Goal: Task Accomplishment & Management: Complete application form

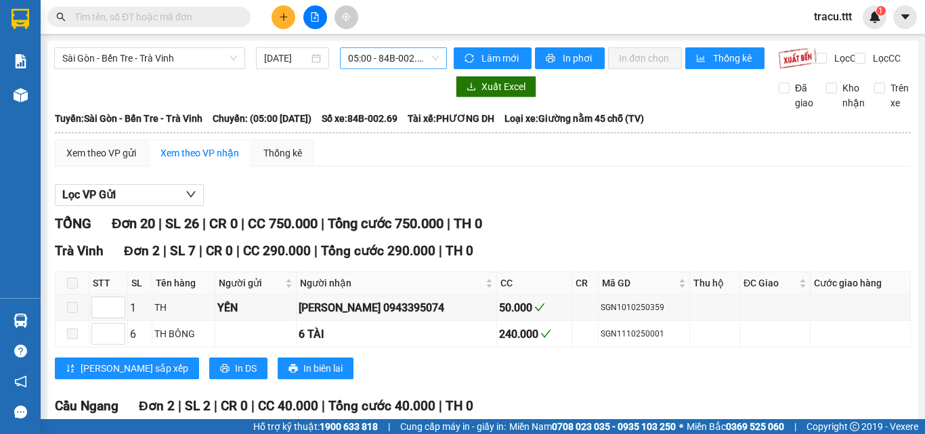
click at [372, 66] on span "05:00 - 84B-002.69" at bounding box center [393, 58] width 91 height 20
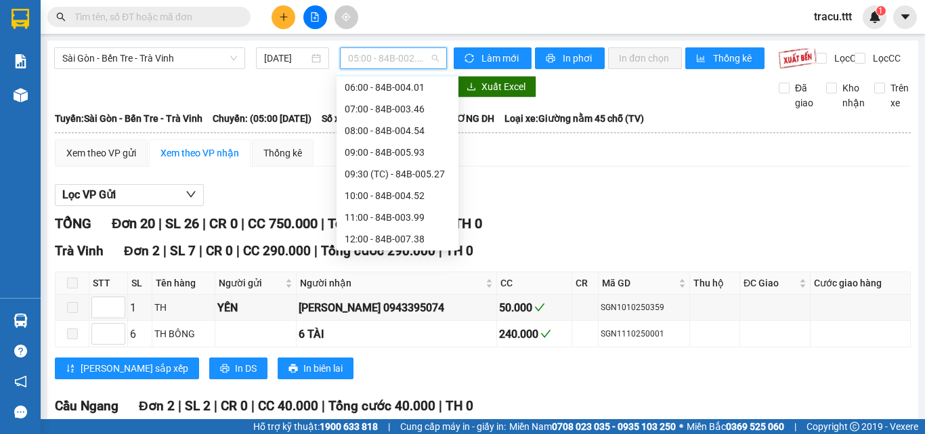
scroll to position [54, 0]
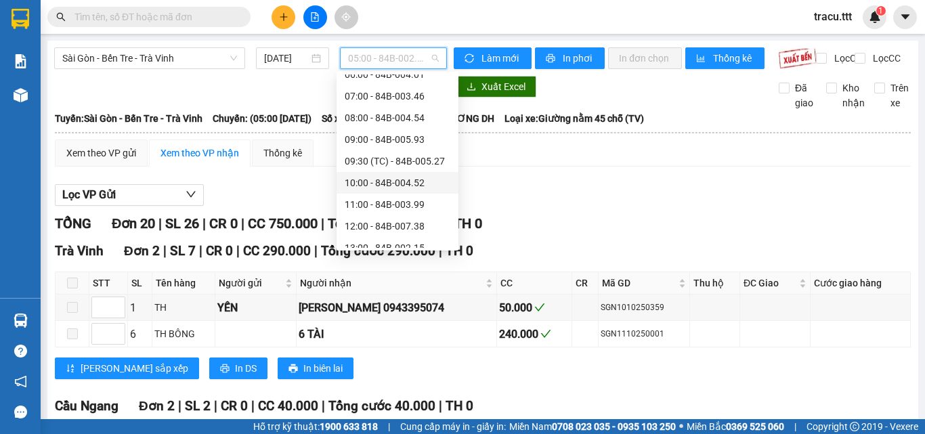
click at [395, 187] on div "10:00 - 84B-004.52" at bounding box center [398, 182] width 106 height 15
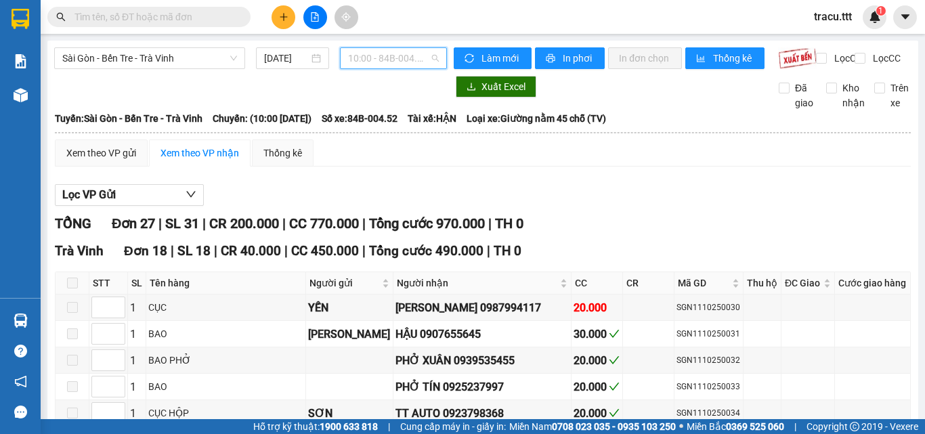
click at [403, 68] on span "10:00 - 84B-004.52" at bounding box center [393, 58] width 91 height 20
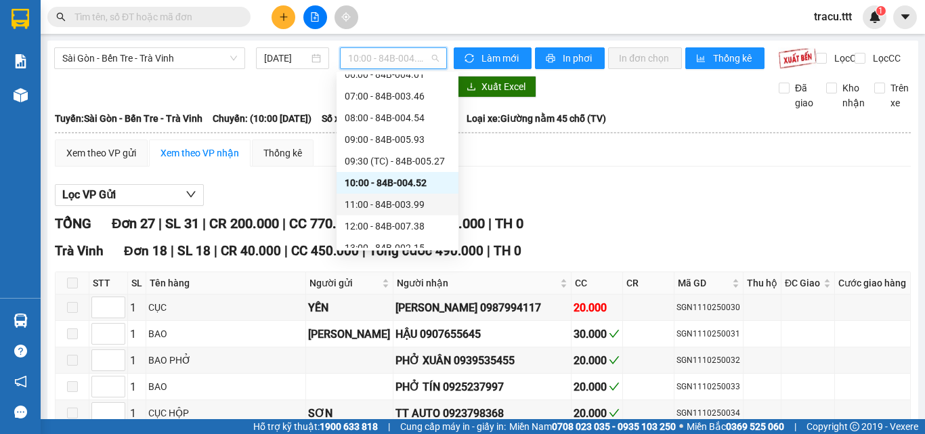
click at [380, 211] on div "11:00 - 84B-003.99" at bounding box center [398, 204] width 106 height 15
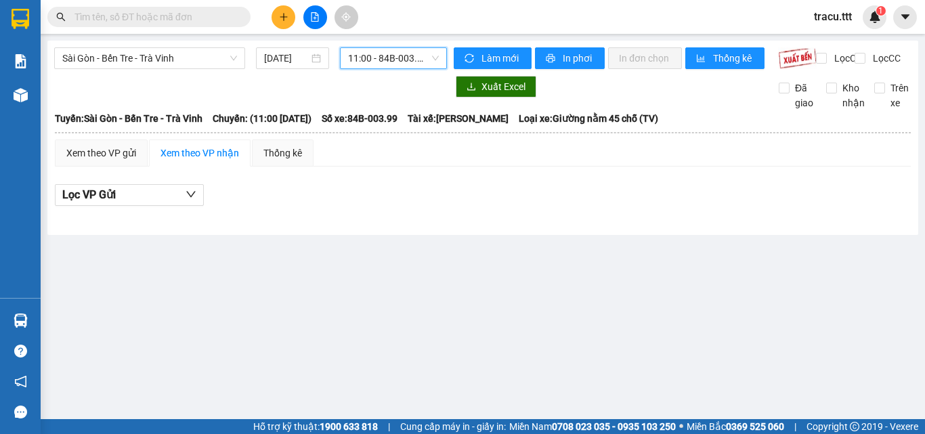
click at [387, 49] on span "11:00 - 84B-003.99" at bounding box center [393, 58] width 91 height 20
click at [411, 64] on span "11:00 - 84B-003.99" at bounding box center [393, 58] width 91 height 20
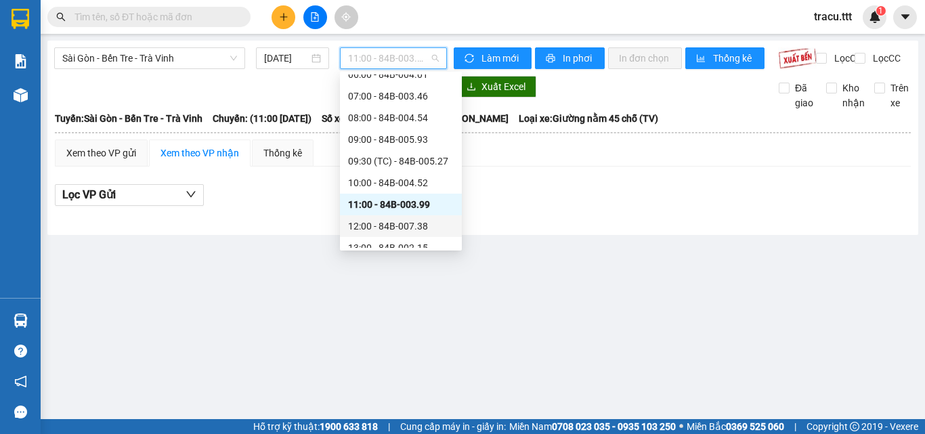
click at [394, 231] on div "12:00 - 84B-007.38" at bounding box center [401, 226] width 106 height 15
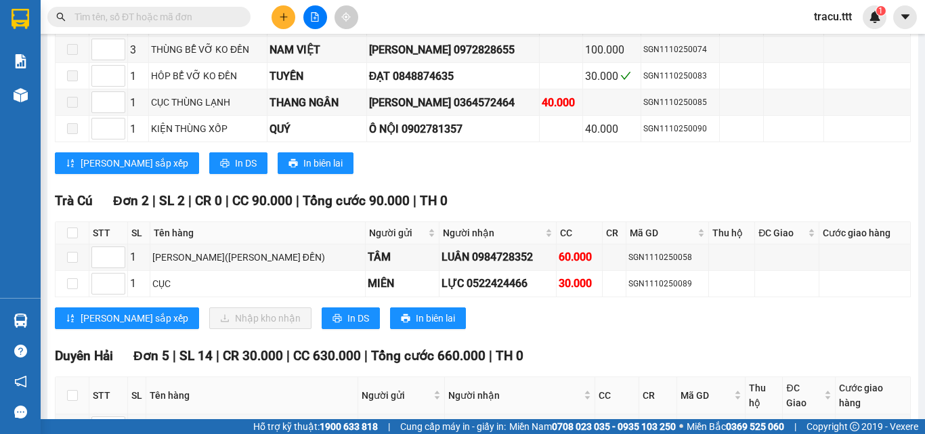
scroll to position [1093, 0]
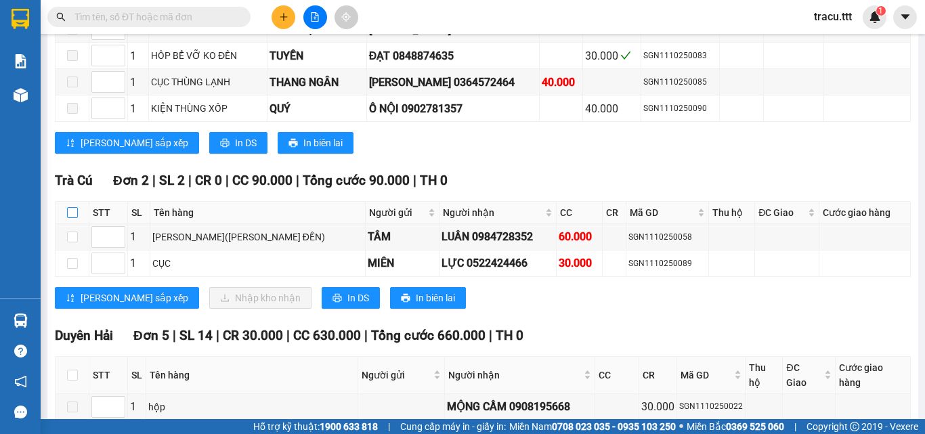
click at [75, 218] on input "checkbox" at bounding box center [72, 212] width 11 height 11
checkbox input "true"
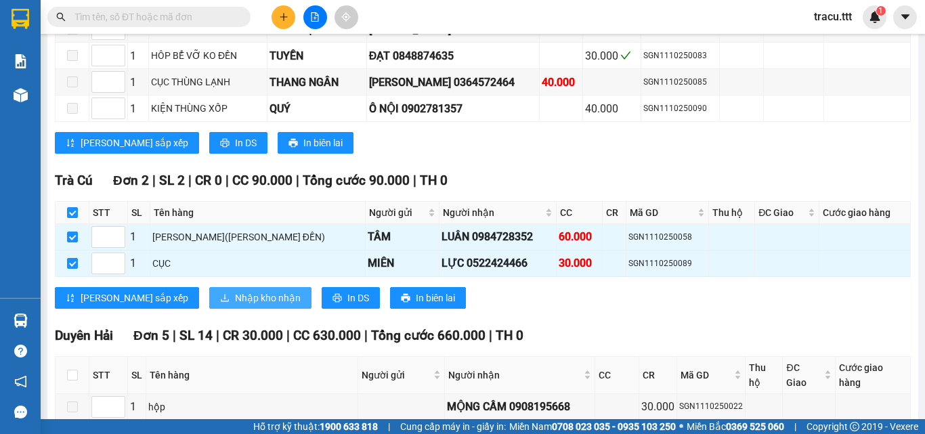
click at [215, 298] on button "Nhập kho nhận" at bounding box center [260, 298] width 102 height 22
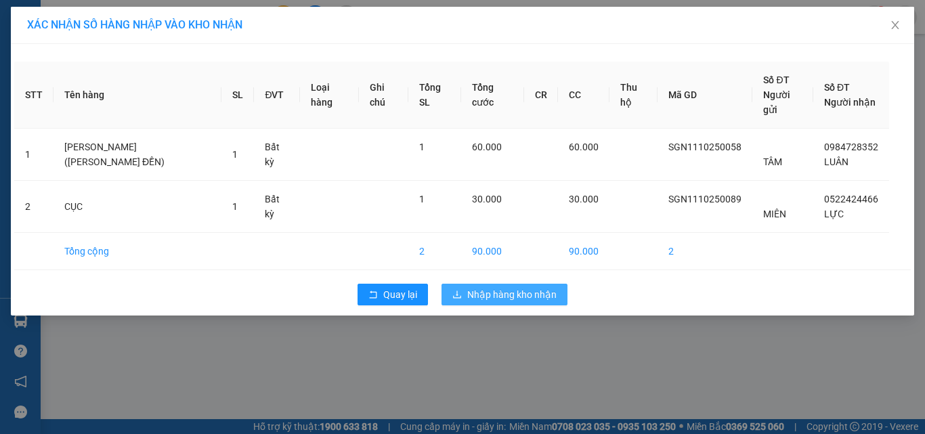
click at [488, 287] on span "Nhập hàng kho nhận" at bounding box center [511, 294] width 89 height 15
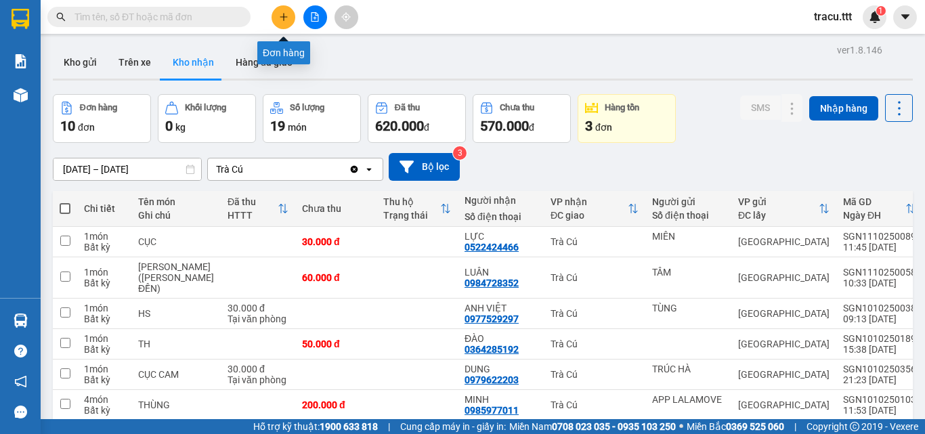
click at [275, 14] on button at bounding box center [283, 17] width 24 height 24
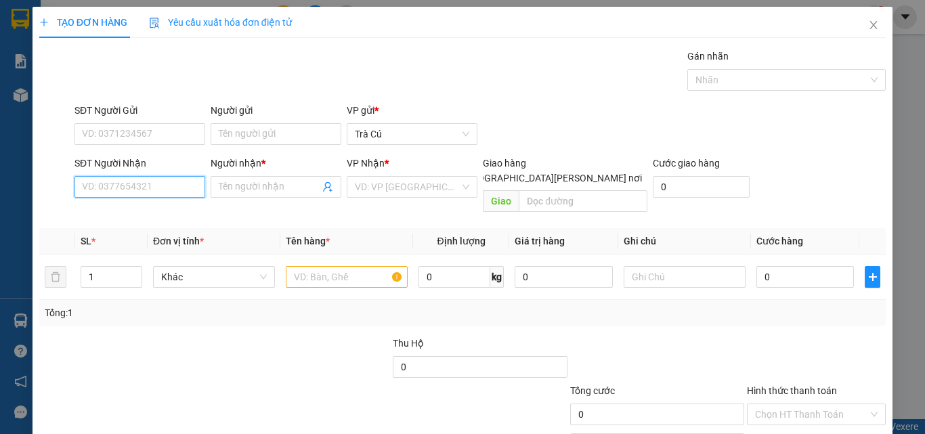
click at [171, 194] on input "SĐT Người Nhận" at bounding box center [139, 187] width 131 height 22
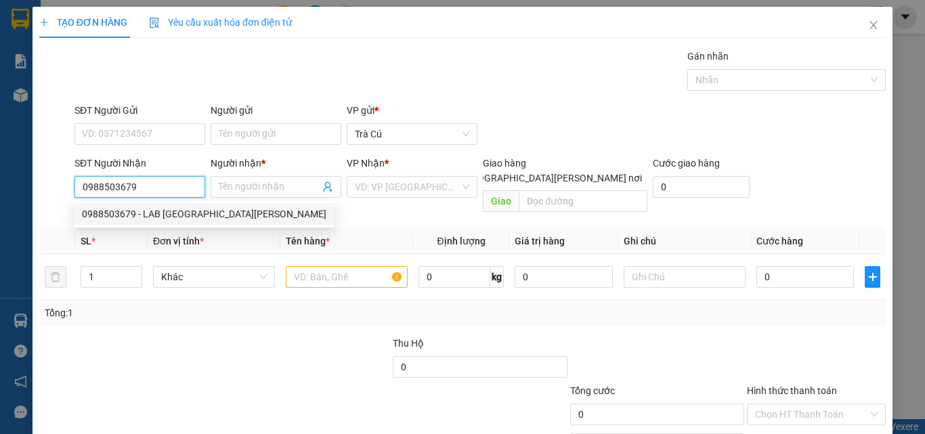
type input "0988503679"
click at [92, 227] on div "0988503679 0988503679 - LAB [GEOGRAPHIC_DATA]" at bounding box center [204, 213] width 261 height 27
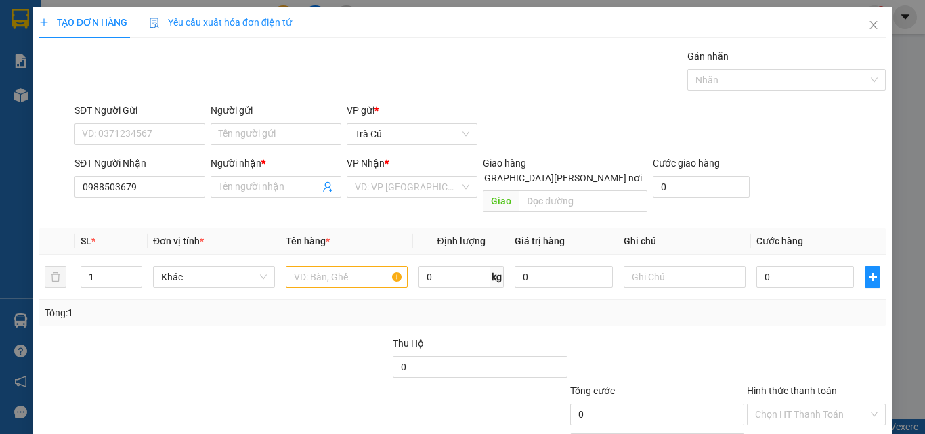
click at [102, 228] on th "SL *" at bounding box center [111, 241] width 72 height 26
click at [173, 194] on input "0988503679" at bounding box center [139, 187] width 131 height 22
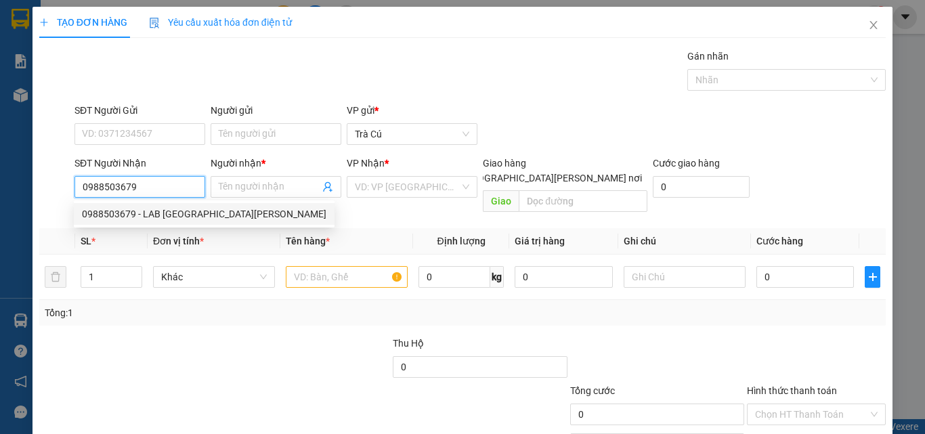
click at [160, 216] on div "0988503679 - LAB [GEOGRAPHIC_DATA][PERSON_NAME]" at bounding box center [204, 213] width 244 height 15
type input "LAB MỸ Á"
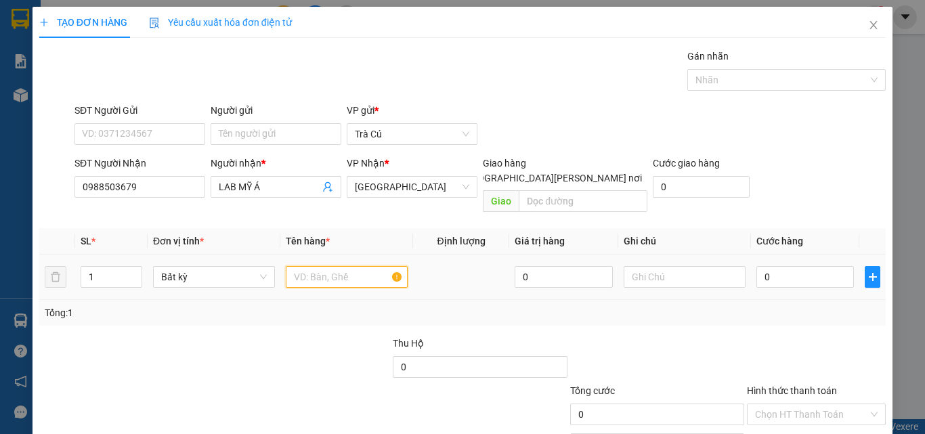
click at [348, 266] on input "text" at bounding box center [347, 277] width 122 height 22
type input "HỘP"
click at [818, 266] on input "0" at bounding box center [804, 277] width 97 height 22
type input "2"
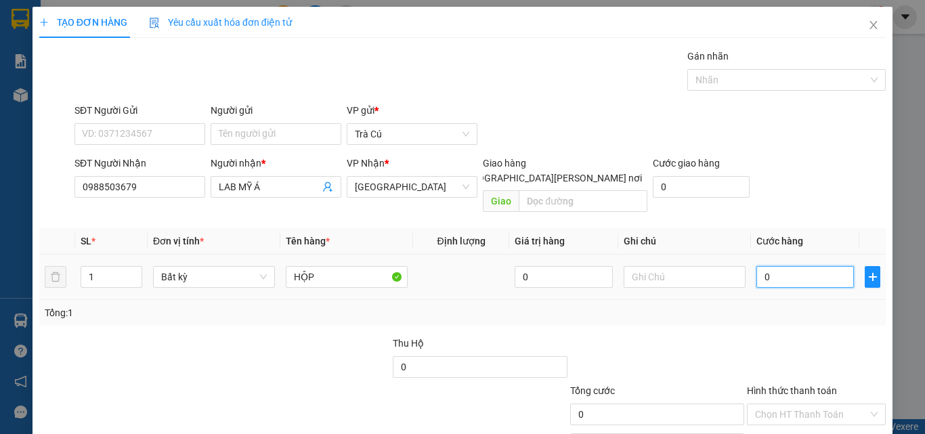
type input "2"
type input "20"
type input "20.000"
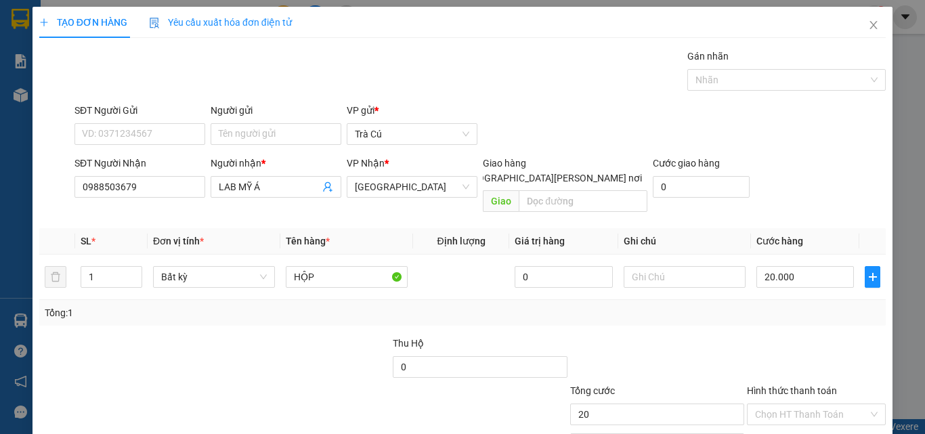
type input "20.000"
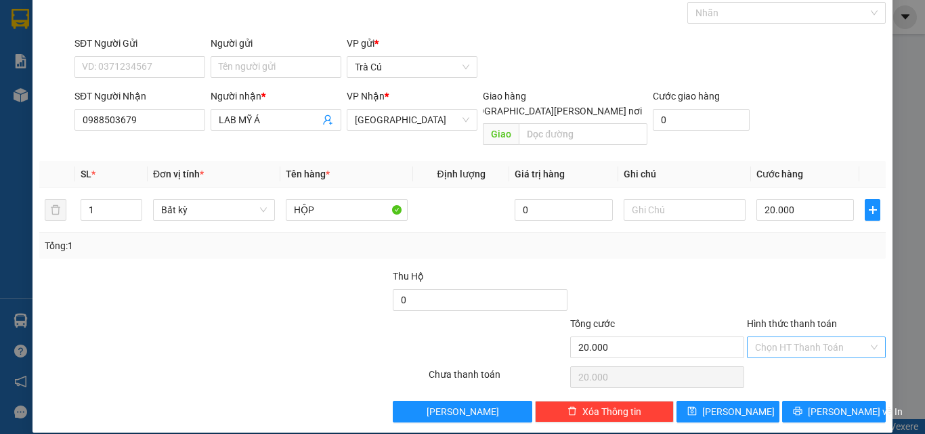
click at [805, 336] on div "Chọn HT Thanh Toán" at bounding box center [816, 347] width 139 height 22
click at [807, 353] on div "Tại văn phòng" at bounding box center [807, 359] width 121 height 15
type input "0"
click at [813, 401] on button "[PERSON_NAME] và In" at bounding box center [834, 412] width 104 height 22
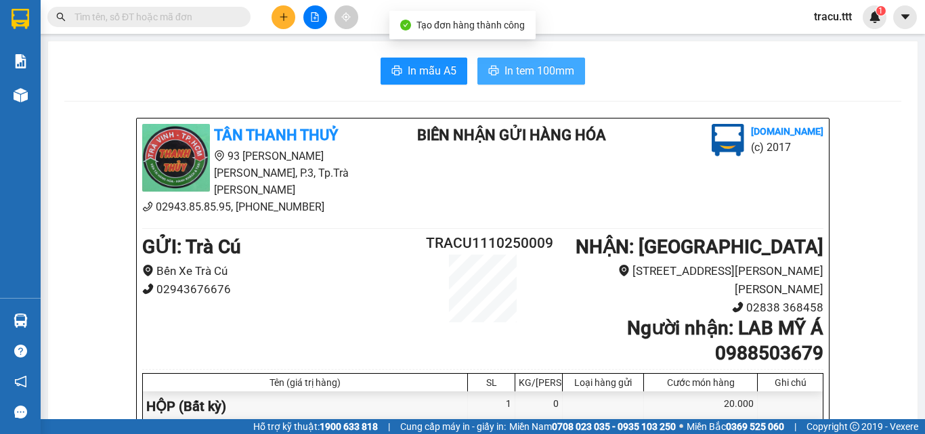
click at [529, 72] on span "In tem 100mm" at bounding box center [539, 70] width 70 height 17
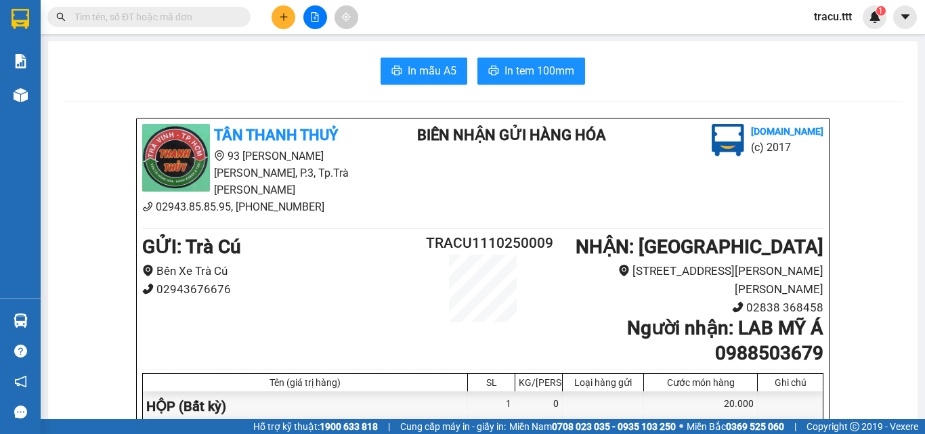
click at [279, 18] on icon "plus" at bounding box center [283, 16] width 9 height 9
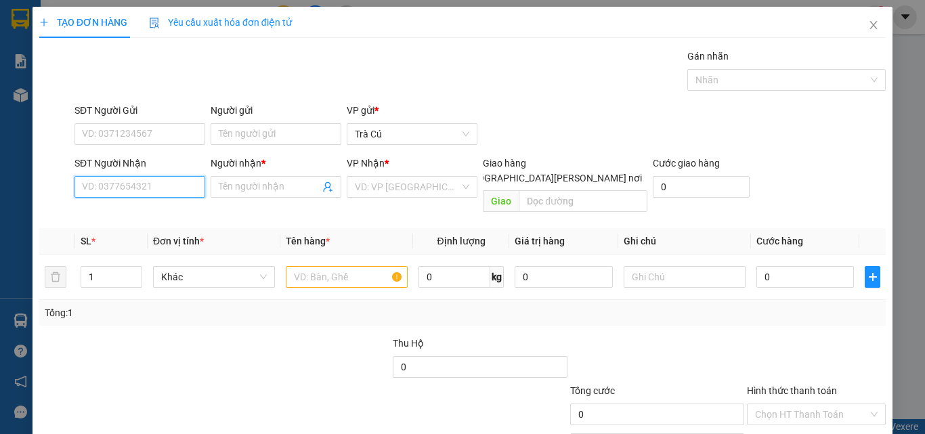
click at [90, 185] on input "SĐT Người Nhận" at bounding box center [139, 187] width 131 height 22
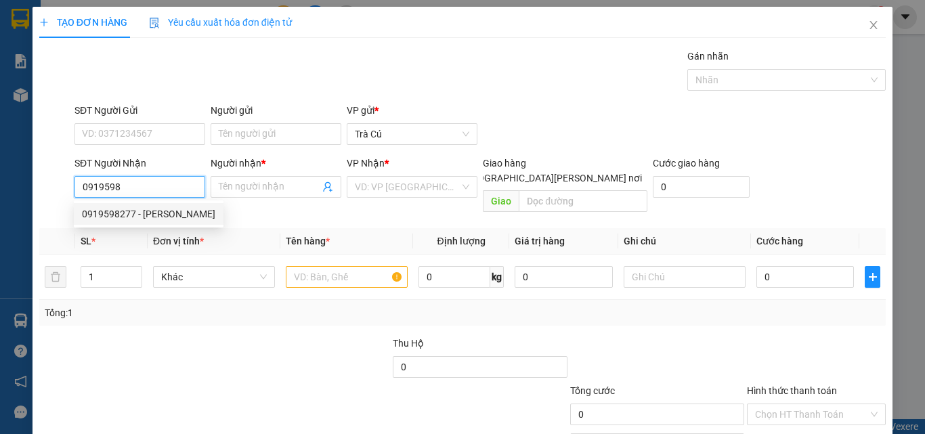
click at [176, 213] on div "0919598277 - [PERSON_NAME]" at bounding box center [148, 213] width 133 height 15
type input "0919598277"
type input "[PERSON_NAME]"
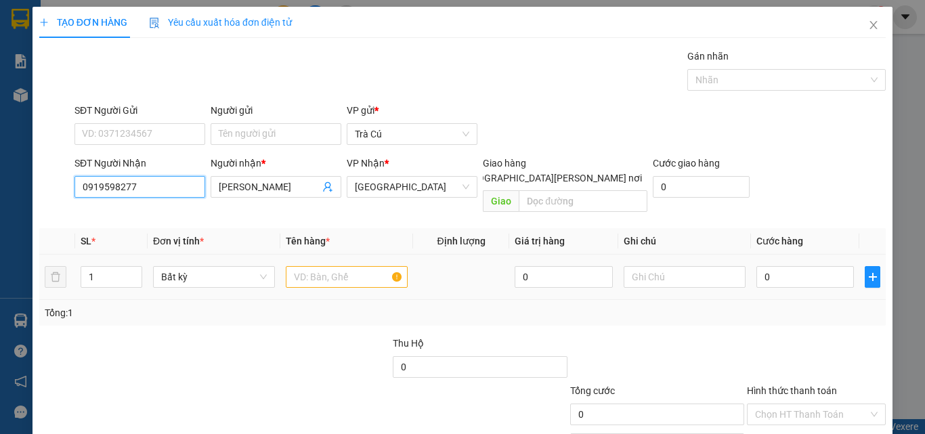
type input "0919598277"
click at [290, 266] on input "text" at bounding box center [347, 277] width 122 height 22
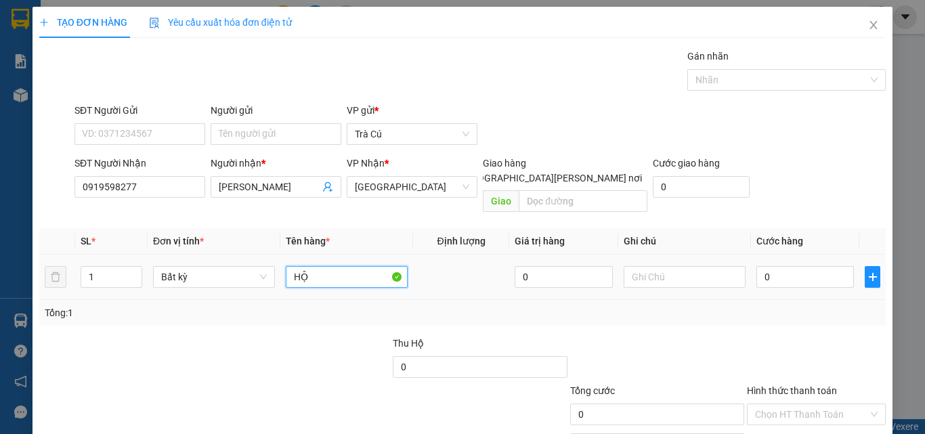
type input "HỘP"
click at [795, 266] on input "0" at bounding box center [804, 277] width 97 height 22
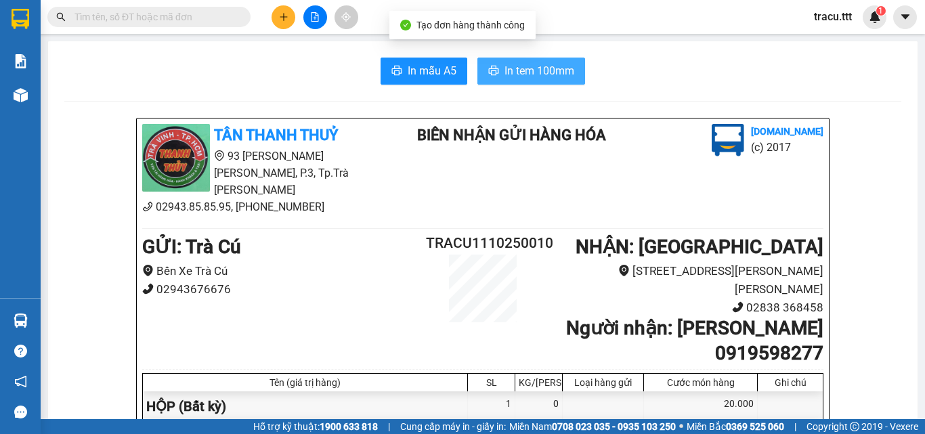
click at [542, 64] on span "In tem 100mm" at bounding box center [539, 70] width 70 height 17
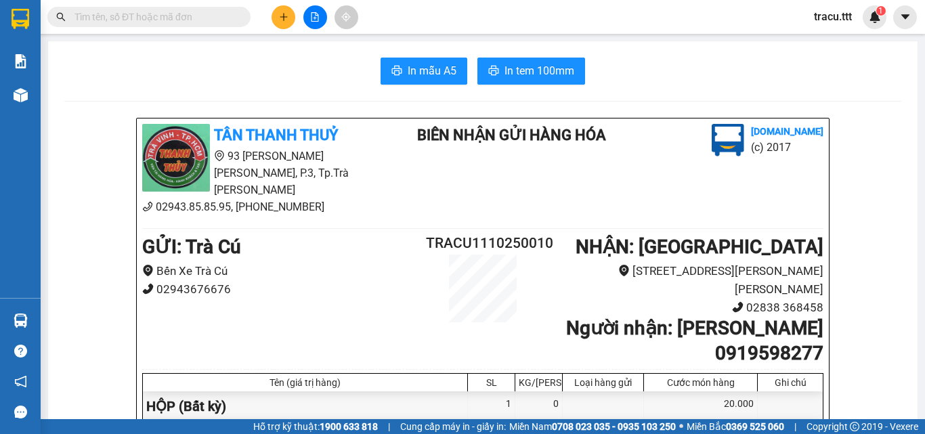
click at [278, 10] on button at bounding box center [283, 17] width 24 height 24
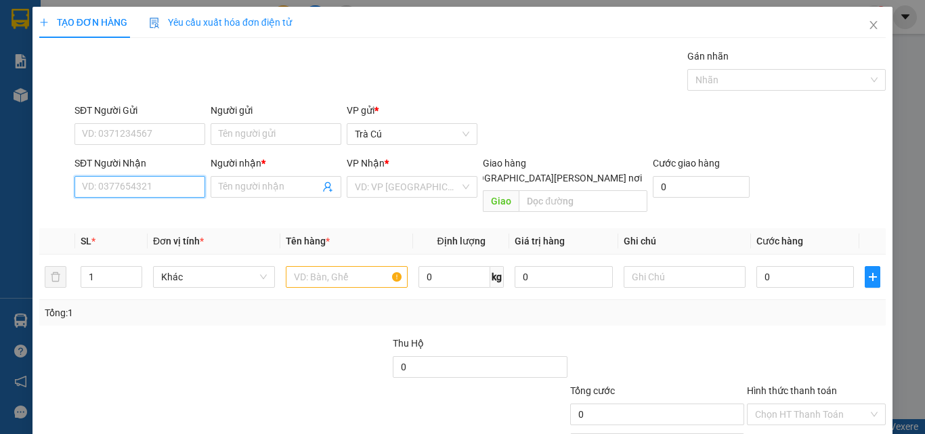
click at [164, 192] on input "SĐT Người Nhận" at bounding box center [139, 187] width 131 height 22
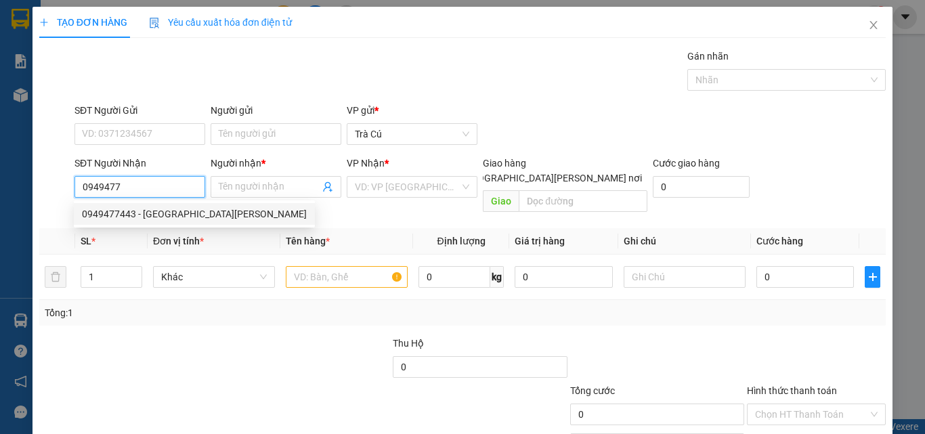
click at [176, 213] on div "0949477443 - [GEOGRAPHIC_DATA][PERSON_NAME]" at bounding box center [194, 213] width 225 height 15
type input "0949477443"
type input "LAB HƯNG THỊNH"
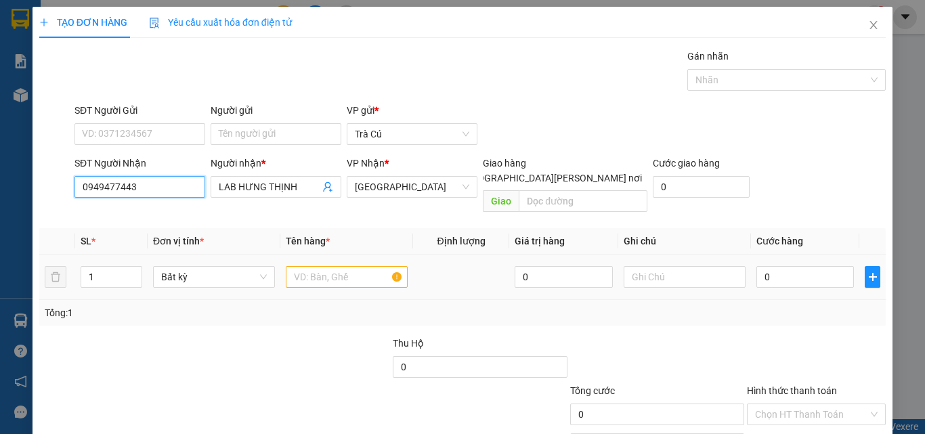
type input "0949477443"
click at [319, 267] on input "text" at bounding box center [347, 277] width 122 height 22
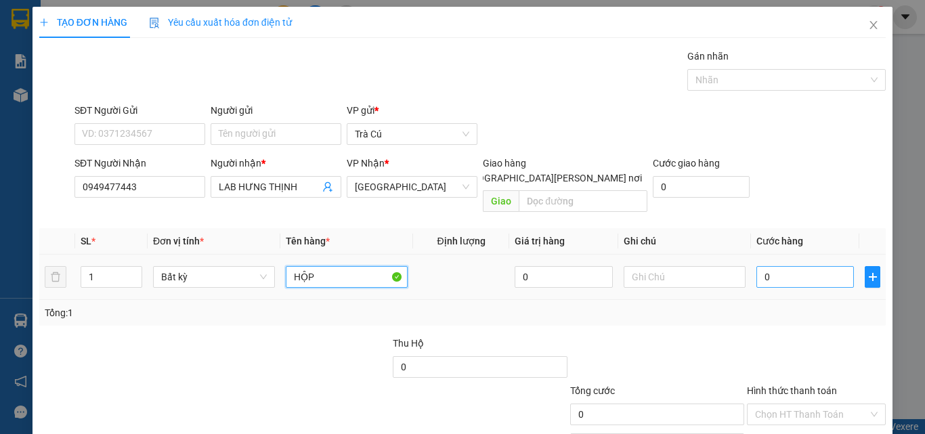
type input "HỘP"
click at [771, 267] on input "0" at bounding box center [804, 277] width 97 height 22
type input "2"
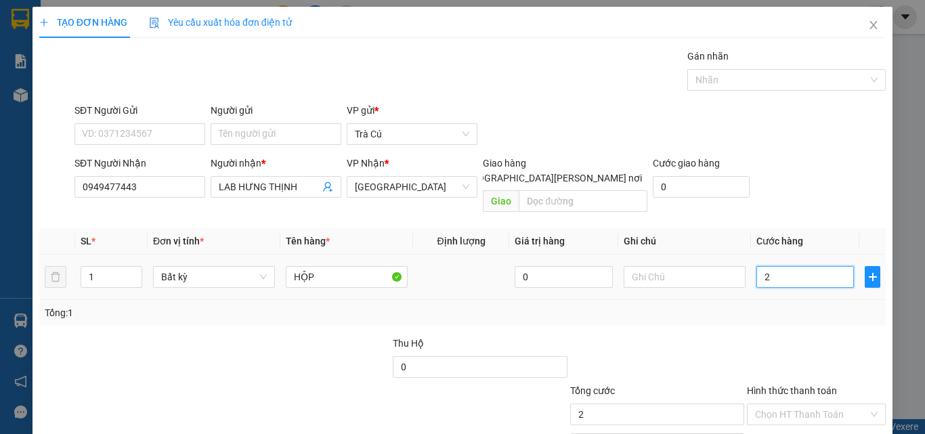
type input "20"
type input "20.000"
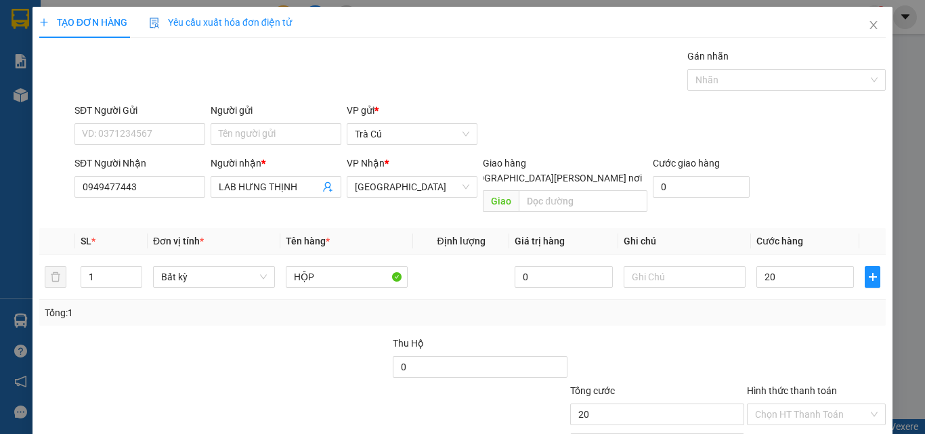
type input "20.000"
click at [839, 404] on input "Hình thức thanh toán" at bounding box center [811, 414] width 113 height 20
click at [812, 419] on div "Tại văn phòng" at bounding box center [807, 426] width 121 height 15
drag, startPoint x: 843, startPoint y: 397, endPoint x: 845, endPoint y: 390, distance: 7.1
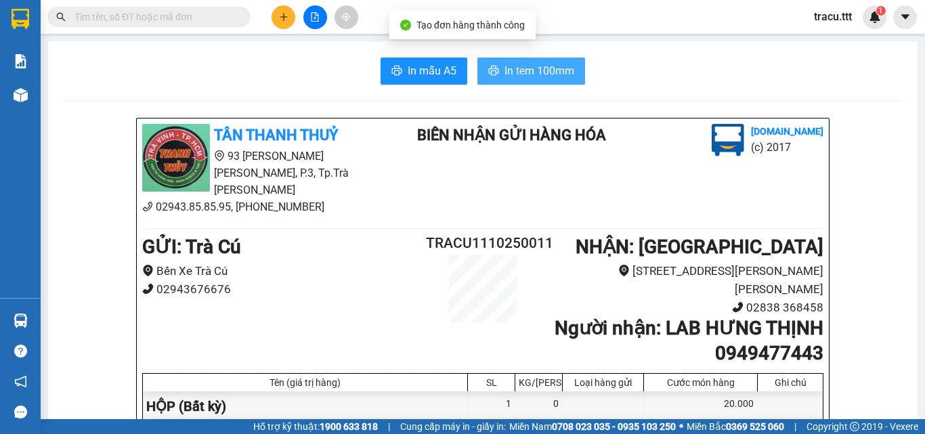
click at [571, 74] on button "In tem 100mm" at bounding box center [531, 71] width 108 height 27
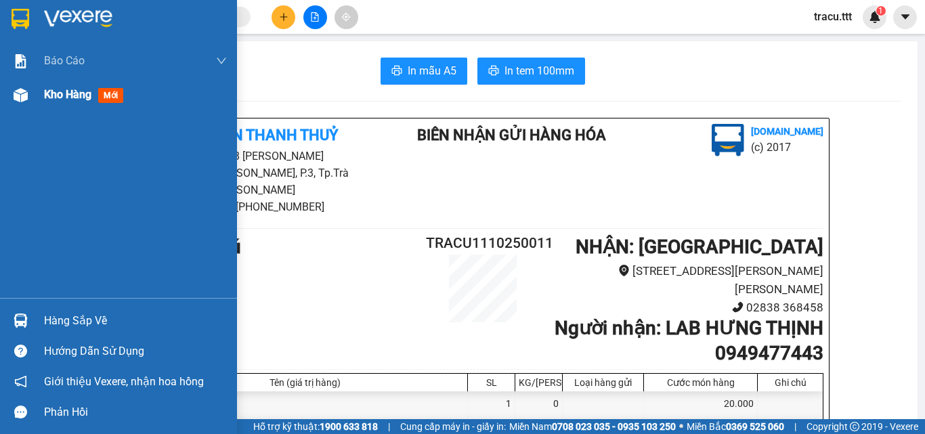
click at [56, 104] on div "Kho hàng mới" at bounding box center [135, 95] width 183 height 34
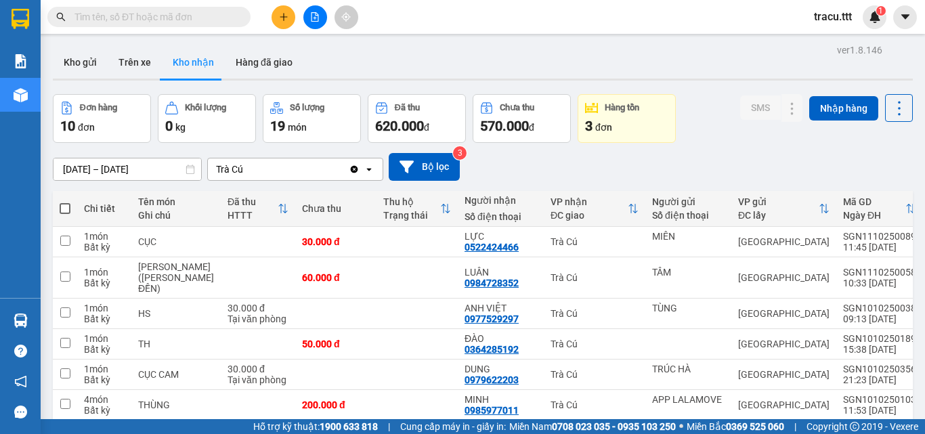
click at [233, 10] on input "text" at bounding box center [154, 16] width 160 height 15
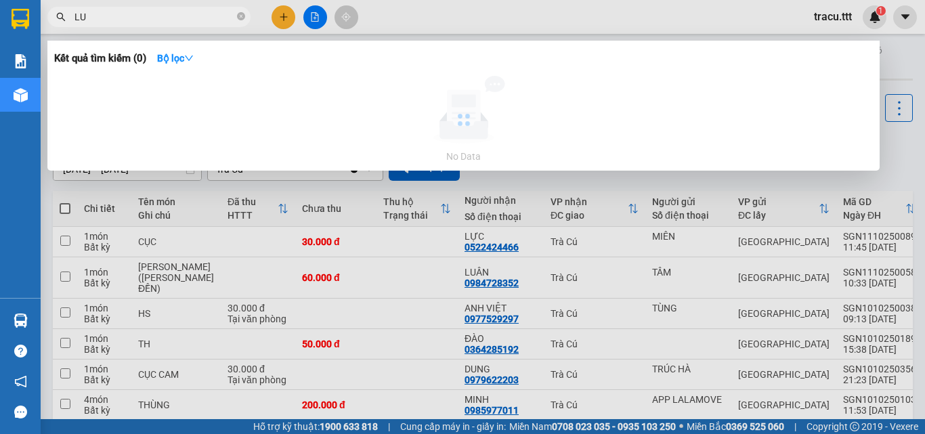
type input "L"
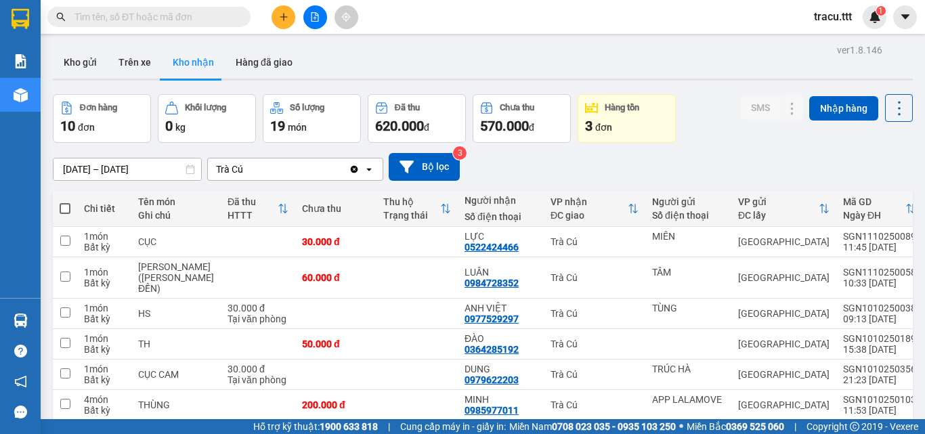
click at [220, 16] on input "text" at bounding box center [154, 16] width 160 height 15
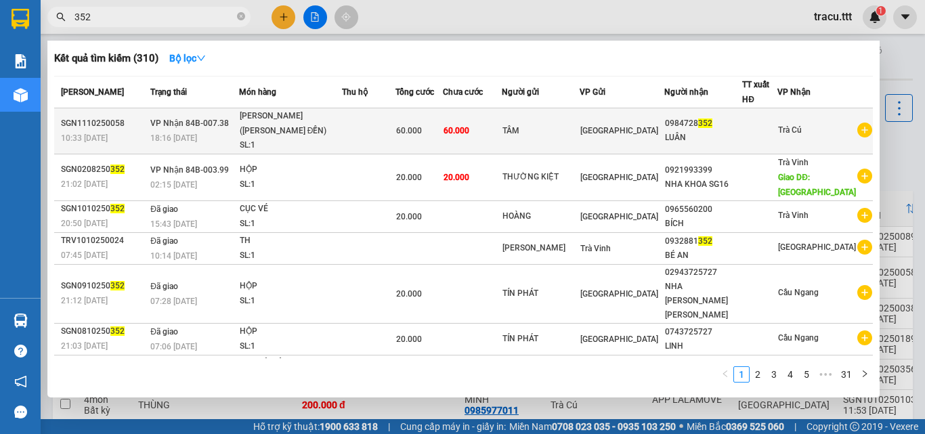
type input "352"
click at [580, 123] on td "TÂM" at bounding box center [541, 131] width 79 height 46
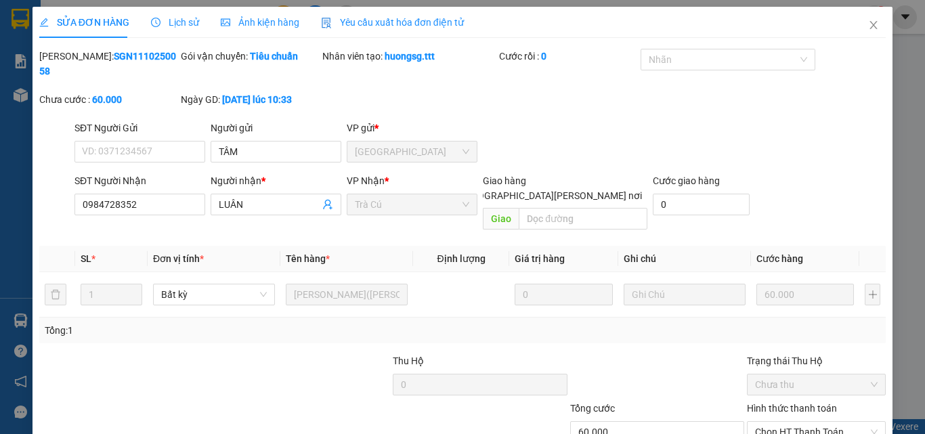
type input "TÂM"
type input "0984728352"
type input "LUÂN"
type input "60.000"
click at [819, 422] on span "Chọn HT Thanh Toán" at bounding box center [816, 432] width 123 height 20
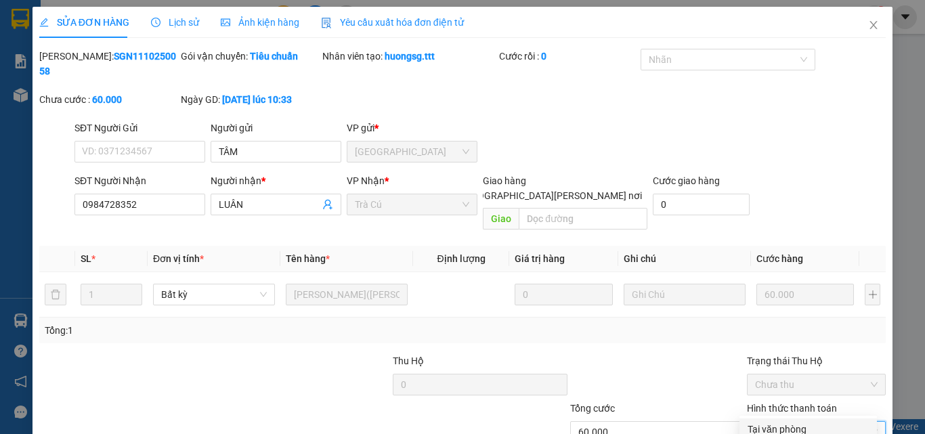
drag, startPoint x: 797, startPoint y: 360, endPoint x: 756, endPoint y: 367, distance: 41.2
click at [795, 422] on div "Tại văn phòng" at bounding box center [807, 429] width 121 height 15
type input "0"
click at [861, 32] on span "Close" at bounding box center [873, 26] width 38 height 38
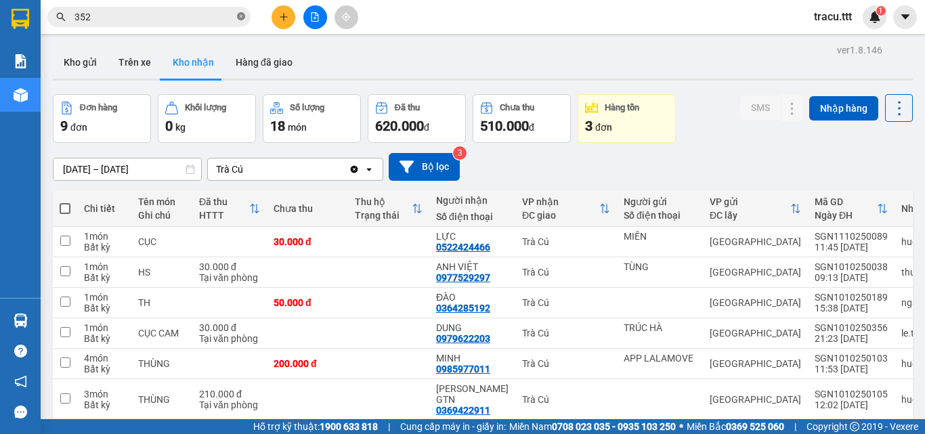
click at [242, 17] on icon "close-circle" at bounding box center [241, 16] width 8 height 8
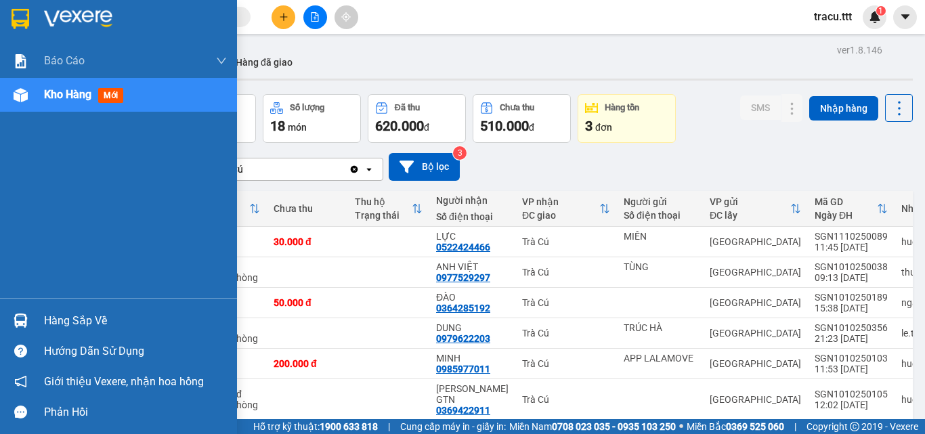
click at [53, 93] on span "Kho hàng" at bounding box center [67, 94] width 47 height 13
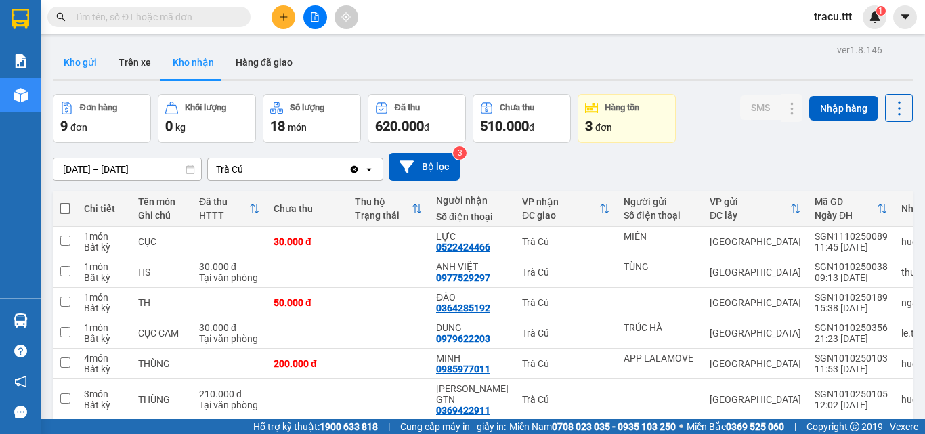
click at [93, 70] on button "Kho gửi" at bounding box center [80, 62] width 55 height 32
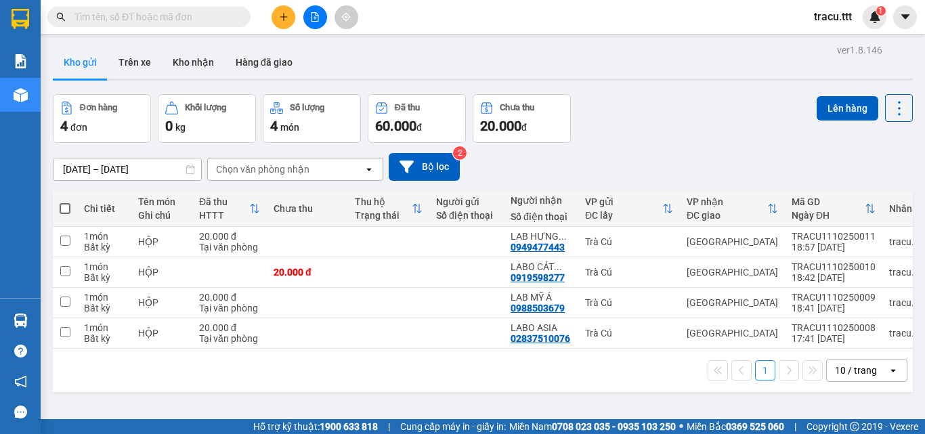
click at [229, 20] on input "text" at bounding box center [154, 16] width 160 height 15
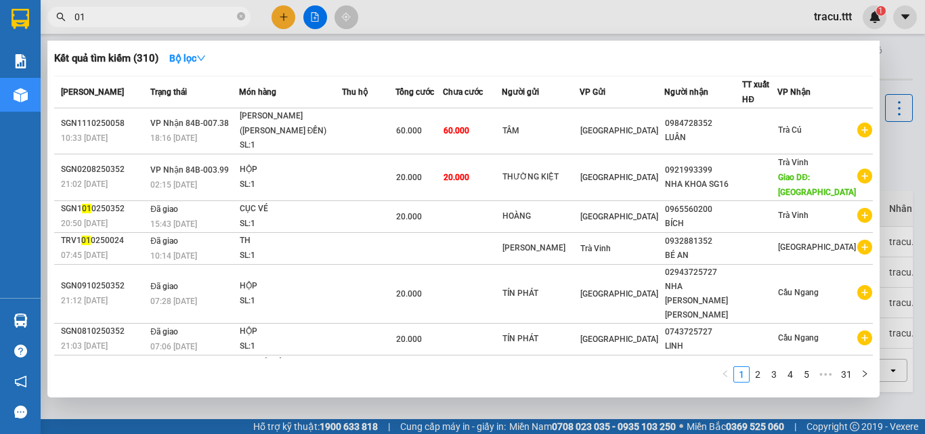
type input "011"
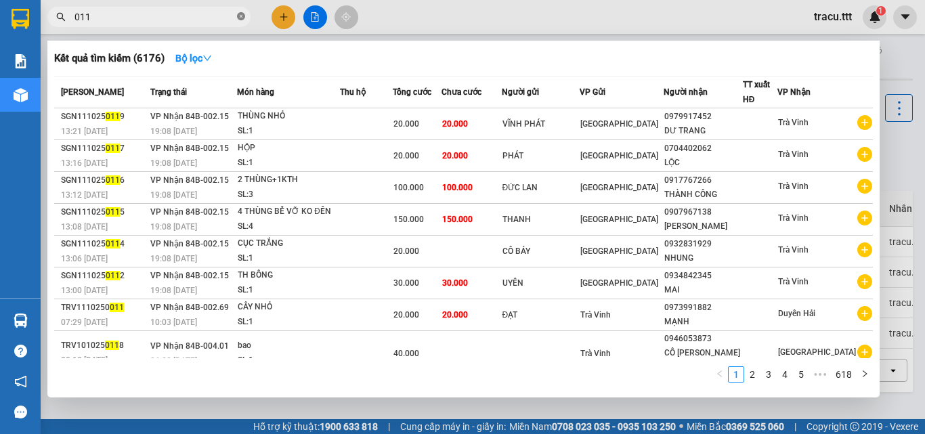
click at [238, 16] on icon "close-circle" at bounding box center [241, 16] width 8 height 8
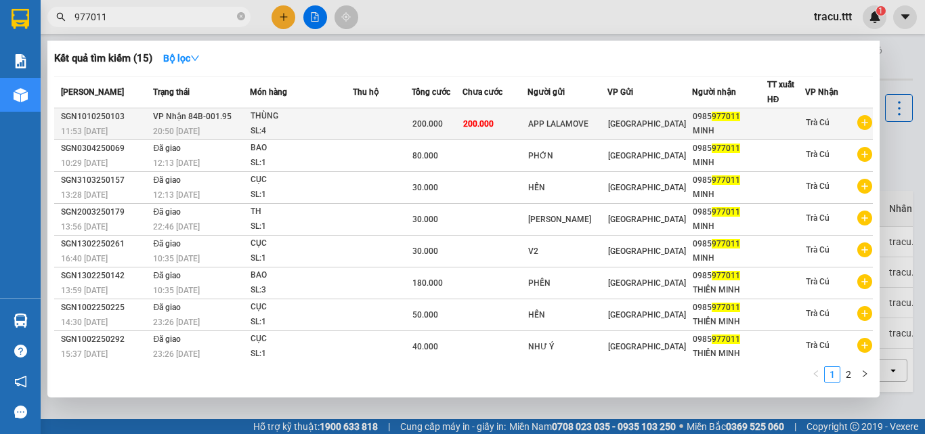
type input "977011"
click at [369, 116] on td at bounding box center [382, 124] width 59 height 32
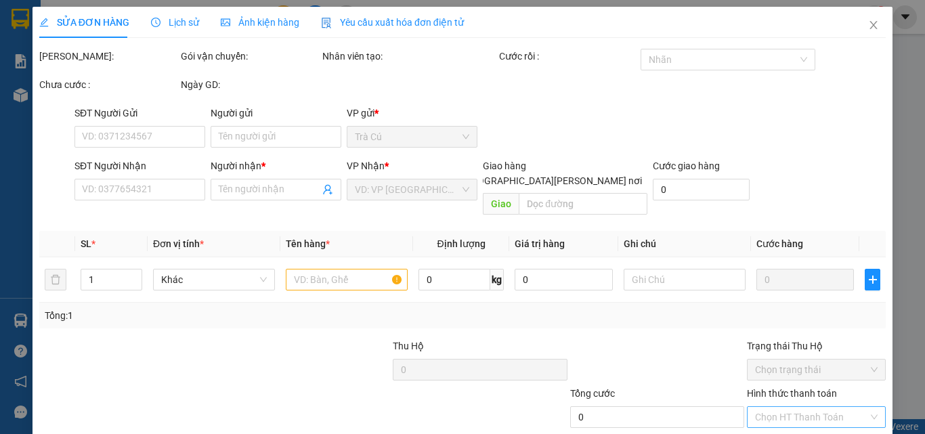
click at [793, 407] on input "Hình thức thanh toán" at bounding box center [811, 417] width 113 height 20
click at [791, 422] on div "Tại văn phòng" at bounding box center [807, 429] width 121 height 15
type input "0"
drag, startPoint x: 817, startPoint y: 355, endPoint x: 814, endPoint y: 363, distance: 8.6
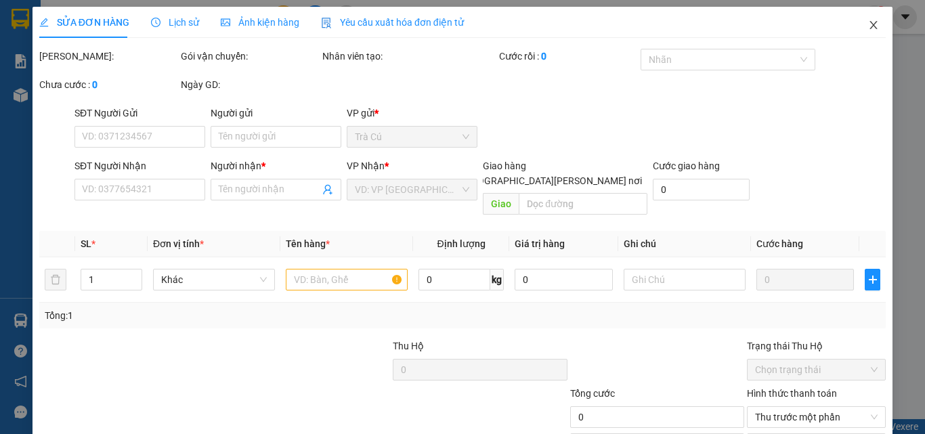
click at [868, 20] on icon "close" at bounding box center [873, 25] width 11 height 11
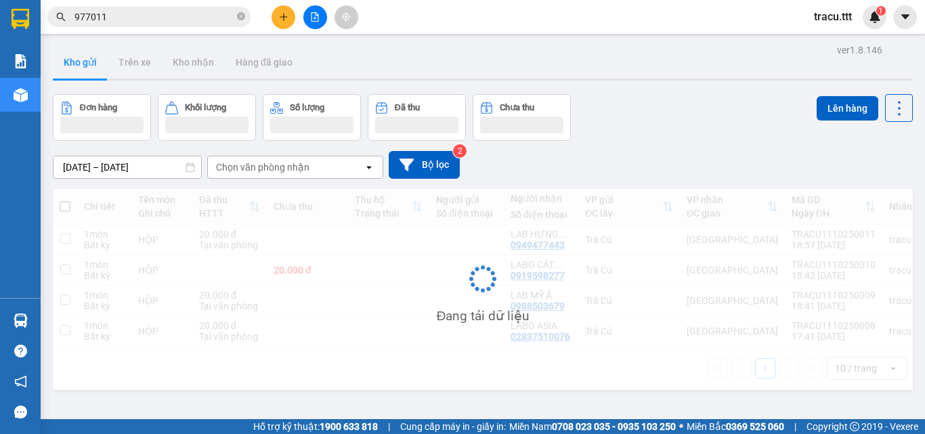
click at [207, 16] on input "977011" at bounding box center [154, 16] width 160 height 15
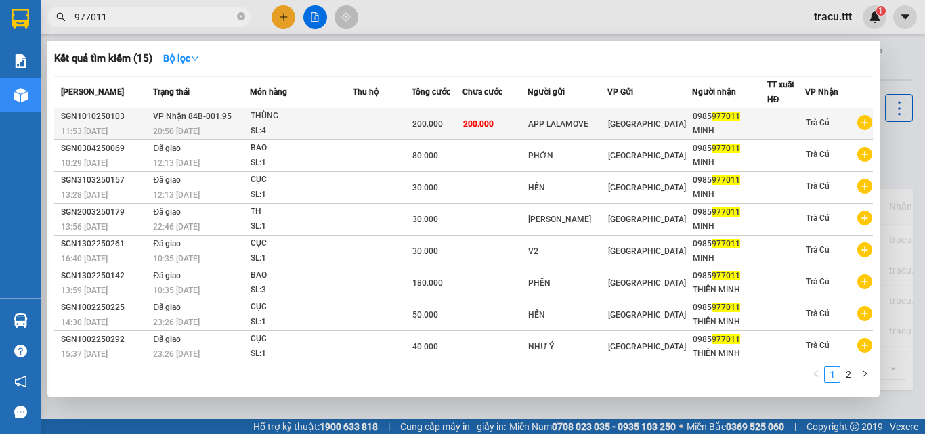
click at [437, 133] on td "200.000" at bounding box center [437, 124] width 51 height 32
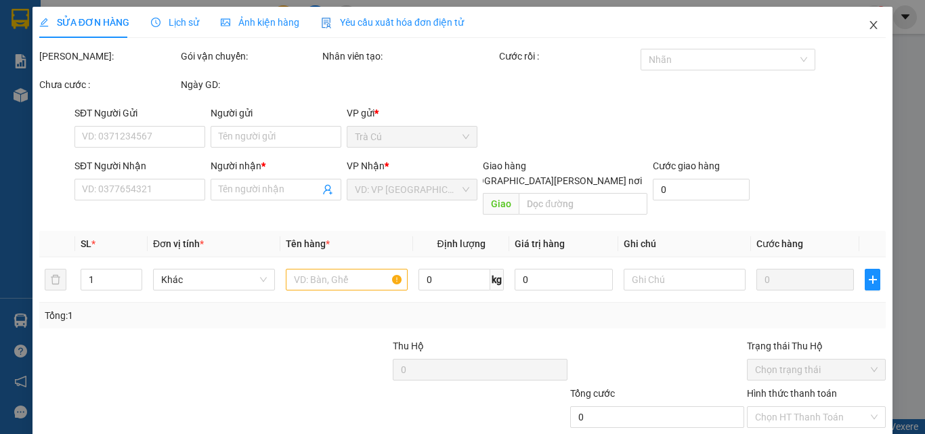
click at [862, 31] on span "Close" at bounding box center [873, 26] width 38 height 38
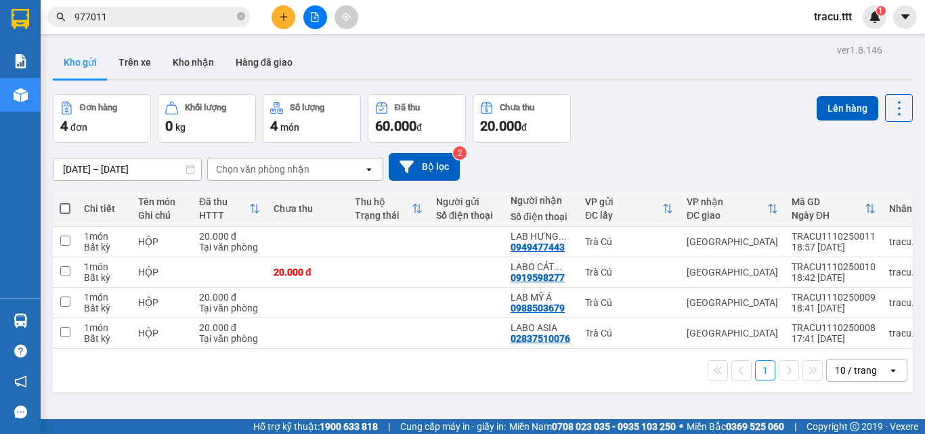
click at [221, 20] on input "977011" at bounding box center [154, 16] width 160 height 15
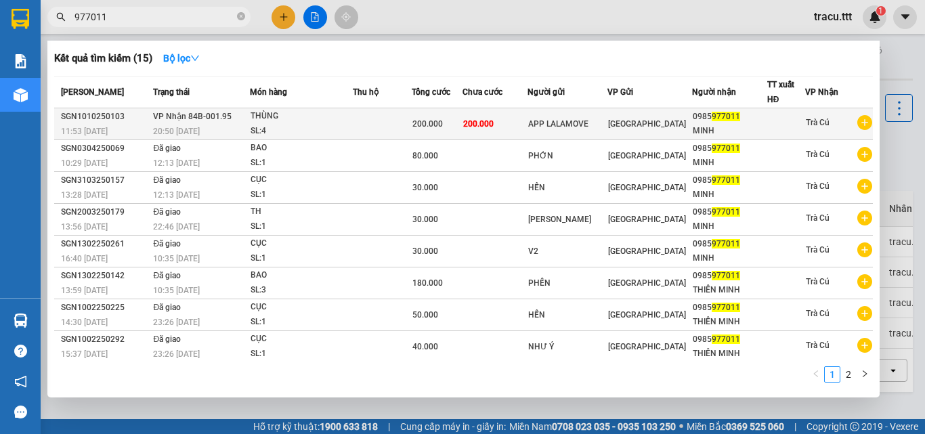
click at [424, 115] on td "200.000" at bounding box center [437, 124] width 51 height 32
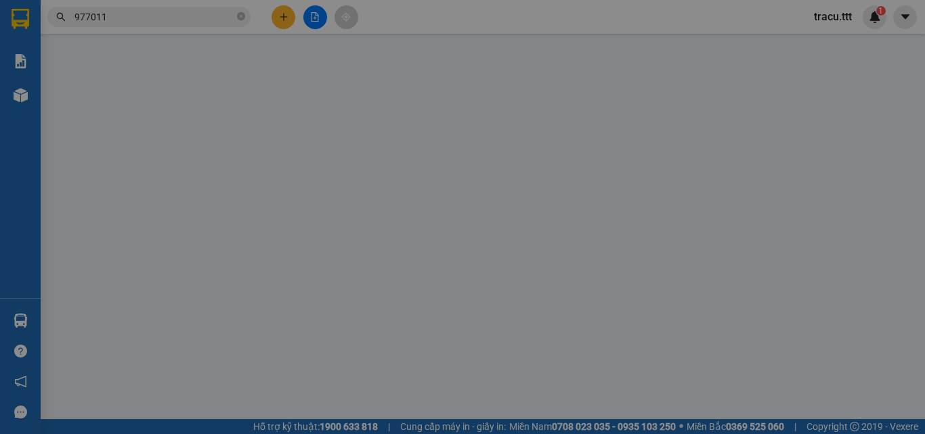
type input "APP LALAMOVE"
type input "0985977011"
type input "MINH"
type input "200.000"
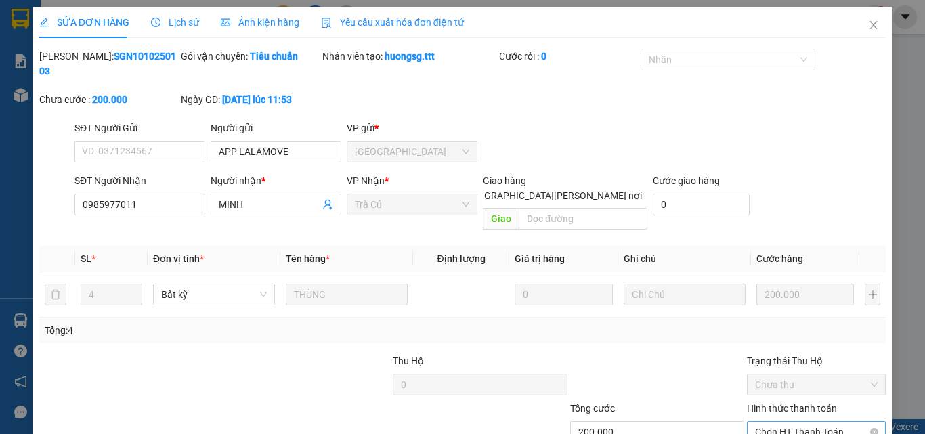
click at [806, 422] on span "Chọn HT Thanh Toán" at bounding box center [816, 432] width 123 height 20
drag, startPoint x: 787, startPoint y: 366, endPoint x: 713, endPoint y: 362, distance: 74.6
click at [787, 422] on div "Tại văn phòng" at bounding box center [807, 429] width 121 height 15
type input "0"
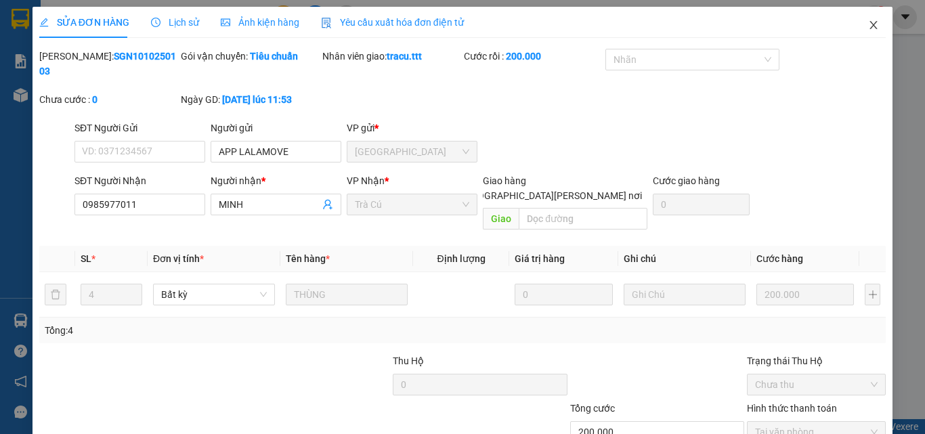
click at [854, 26] on span "Close" at bounding box center [873, 26] width 38 height 38
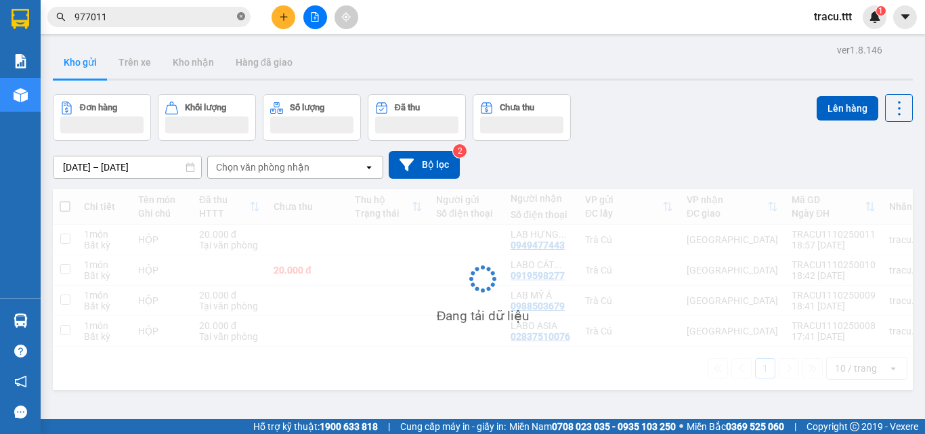
click at [241, 14] on icon "close-circle" at bounding box center [241, 16] width 8 height 8
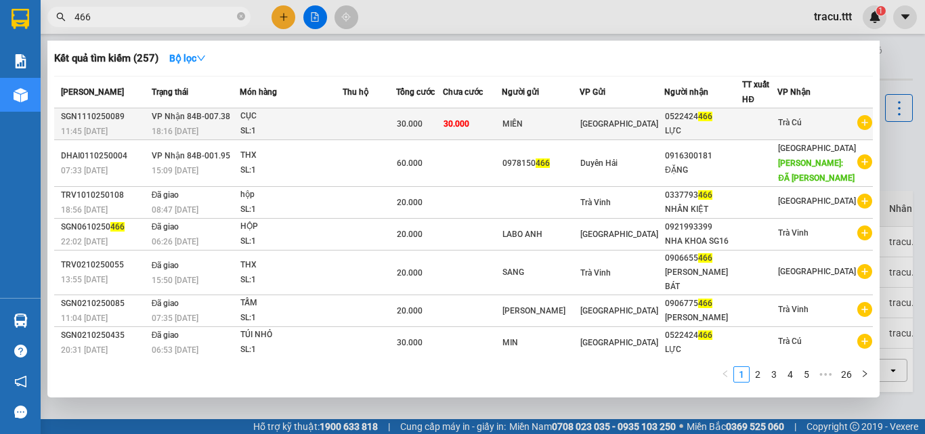
type input "466"
click at [502, 133] on td "30.000" at bounding box center [472, 124] width 59 height 32
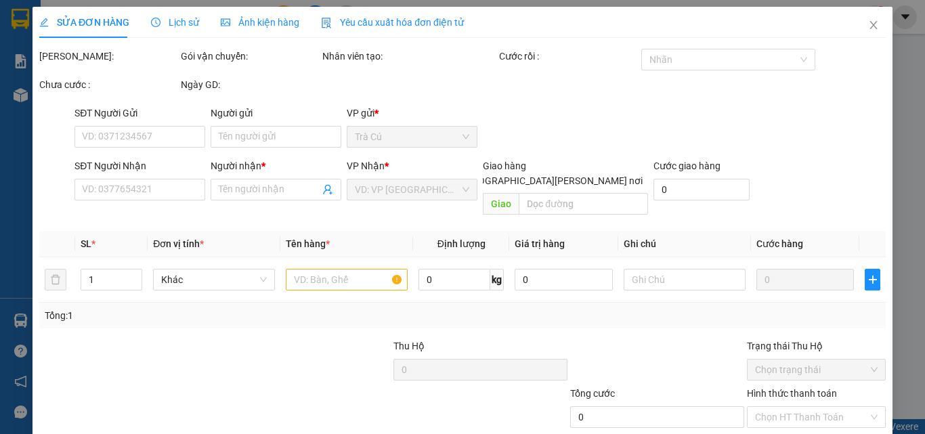
type input "MIÊN"
type input "0522424466"
type input "LỰC"
type input "30.000"
